Goal: Task Accomplishment & Management: Manage account settings

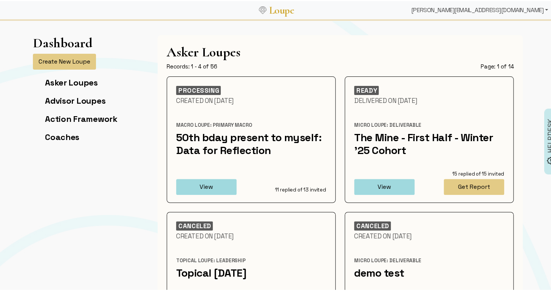
click at [511, 6] on div "[PERSON_NAME][EMAIL_ADDRESS][DOMAIN_NAME]" at bounding box center [479, 9] width 143 height 15
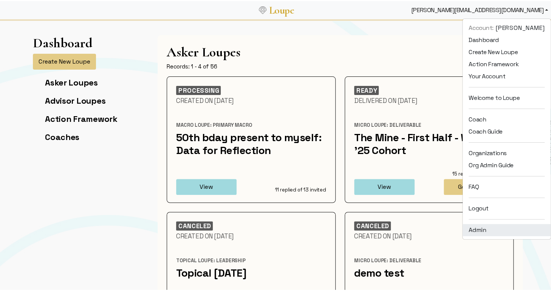
click at [499, 227] on link "Admin" at bounding box center [507, 229] width 88 height 12
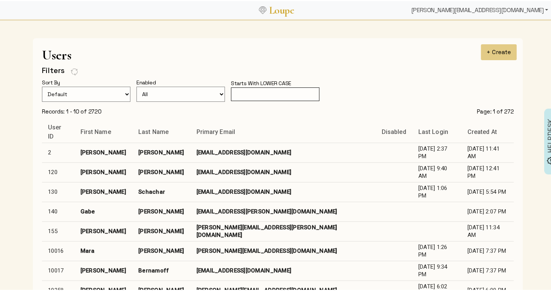
click at [492, 12] on div "[PERSON_NAME][EMAIL_ADDRESS][DOMAIN_NAME]" at bounding box center [479, 9] width 143 height 15
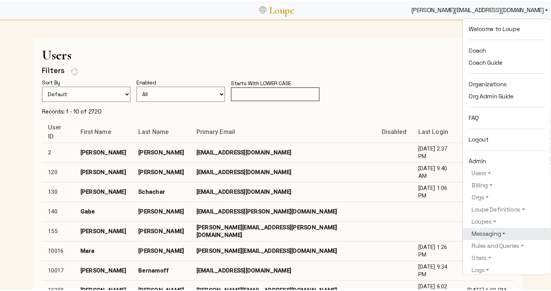
scroll to position [73, 0]
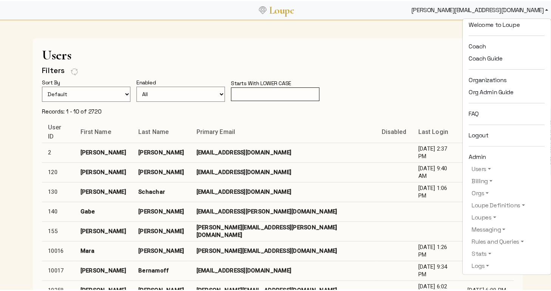
click at [298, 98] on input "text" at bounding box center [275, 93] width 88 height 14
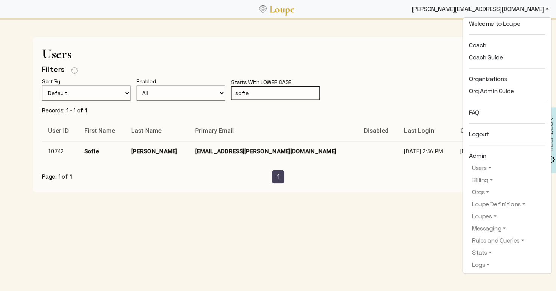
type input "sofie"
click at [249, 144] on td "[EMAIL_ADDRESS][PERSON_NAME][DOMAIN_NAME]" at bounding box center [273, 151] width 169 height 20
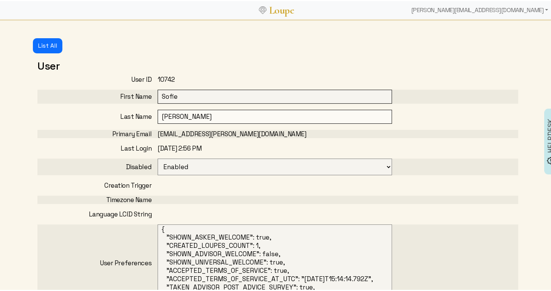
select select
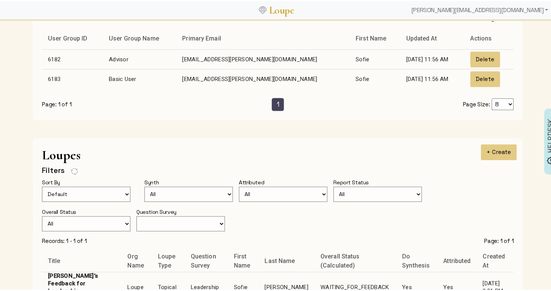
scroll to position [573, 0]
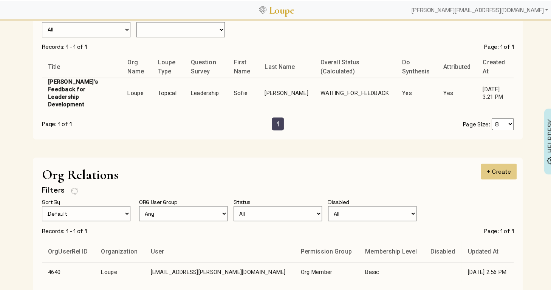
click at [315, 84] on td "WAITING_FOR_FEEDBACK" at bounding box center [356, 92] width 82 height 31
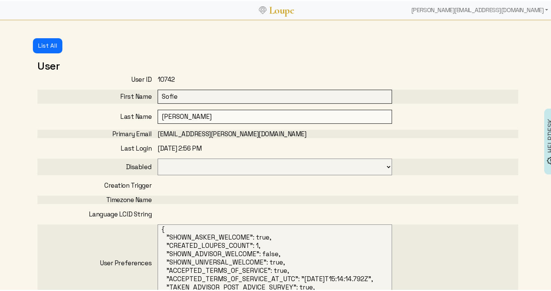
select select "125"
select select "1: CLOSED"
select select "6: WAITING_FOR_FEEDBACK"
select select "3: MIN_ADVISORS_INVITED"
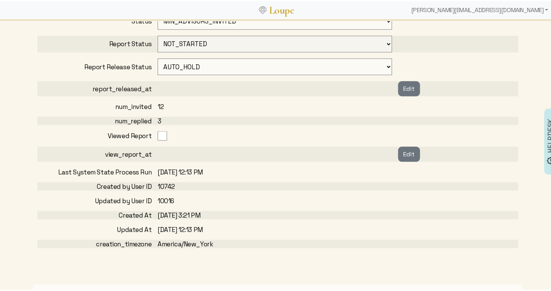
scroll to position [643, 0]
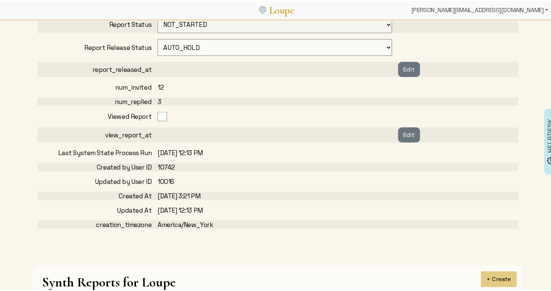
click at [502, 6] on div "[PERSON_NAME][EMAIL_ADDRESS][DOMAIN_NAME]" at bounding box center [479, 9] width 143 height 15
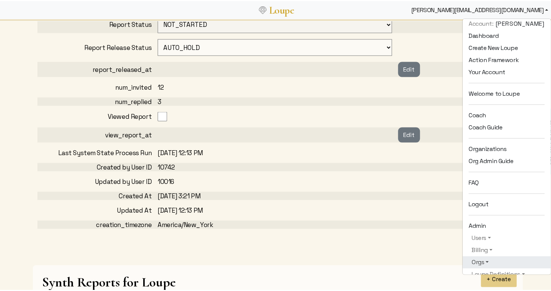
scroll to position [73, 0]
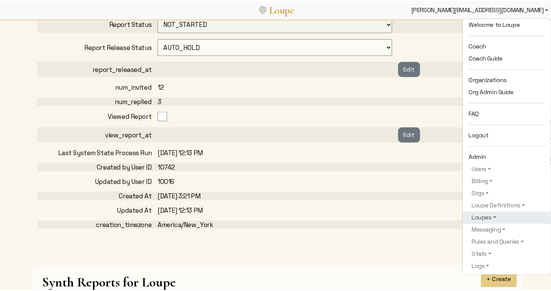
click at [483, 212] on link "Loupes" at bounding box center [507, 216] width 76 height 9
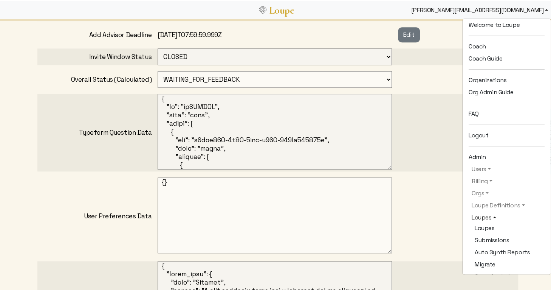
scroll to position [0, 0]
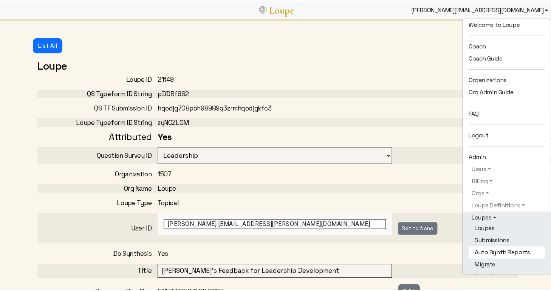
click at [484, 248] on link "Auto Synth Reports" at bounding box center [507, 251] width 76 height 12
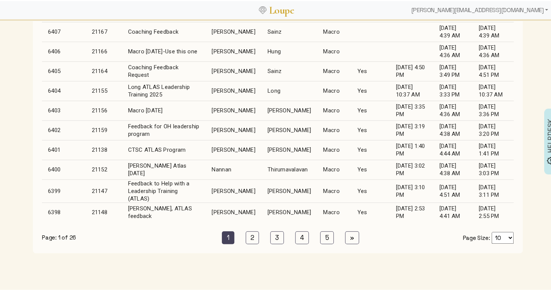
scroll to position [124, 0]
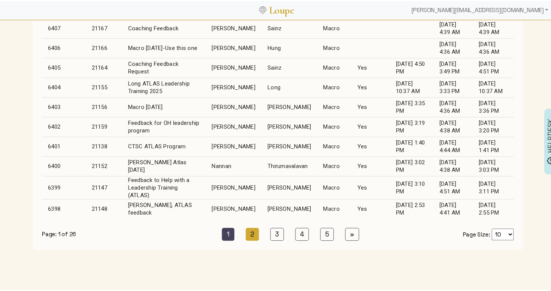
click at [246, 239] on link "2 (current)" at bounding box center [253, 232] width 14 height 13
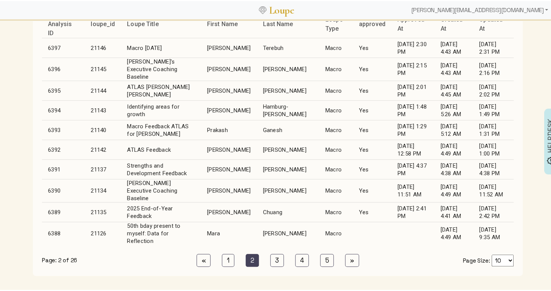
scroll to position [106, 0]
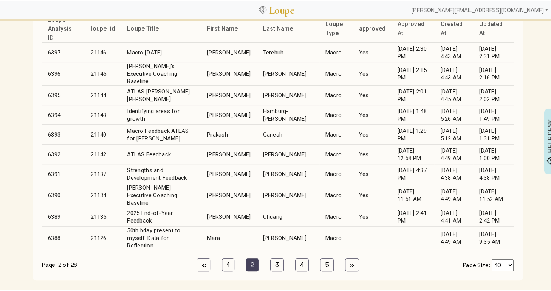
click at [257, 226] on td "[PERSON_NAME]" at bounding box center [288, 236] width 62 height 23
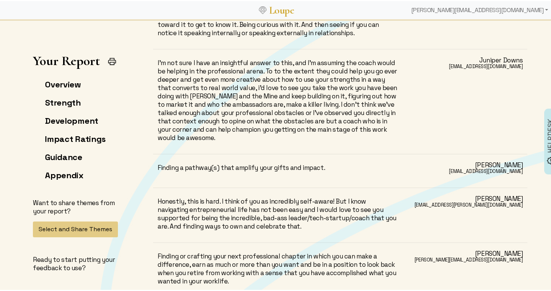
scroll to position [11795, 0]
